Goal: Navigation & Orientation: Go to known website

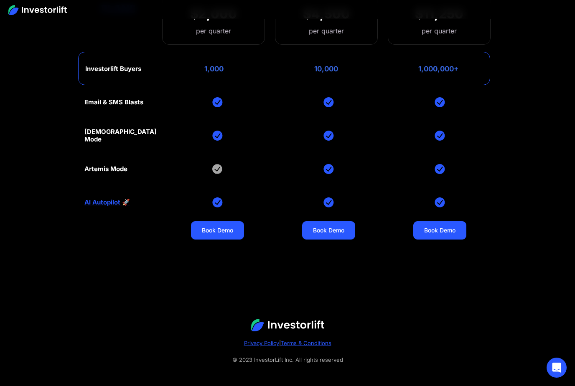
scroll to position [3431, 0]
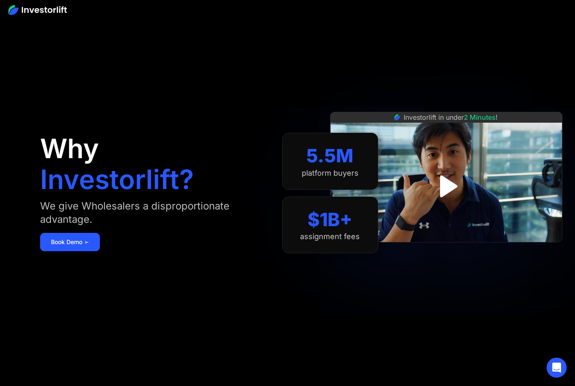
click at [57, 10] on img at bounding box center [37, 10] width 58 height 10
